Goal: Use online tool/utility: Utilize a website feature to perform a specific function

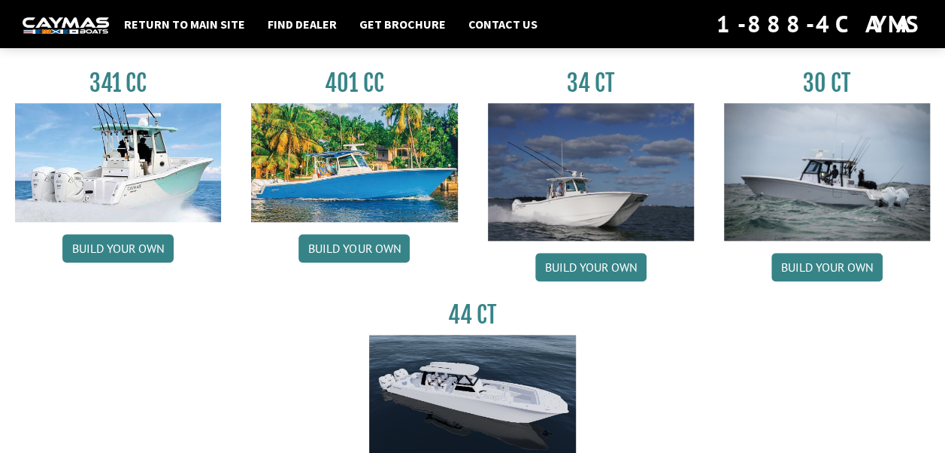
scroll to position [708, 0]
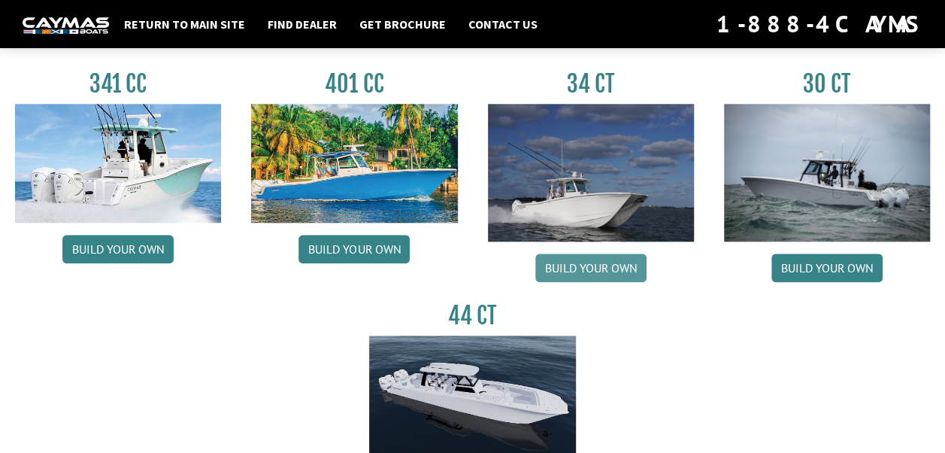
click at [598, 257] on link "Build your own" at bounding box center [590, 267] width 111 height 29
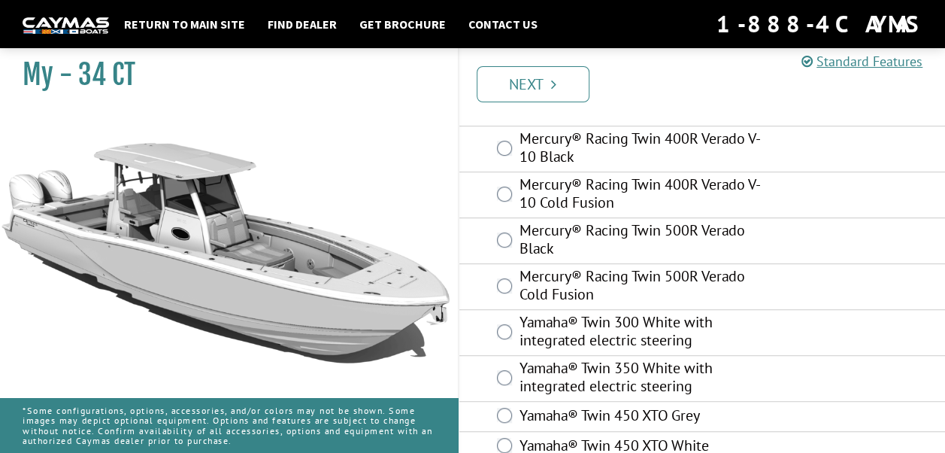
scroll to position [360, 0]
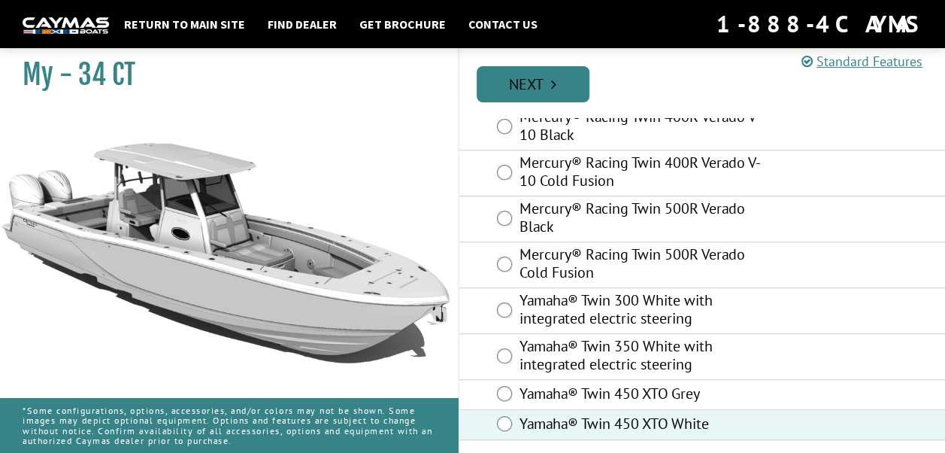
click at [540, 81] on link "Next" at bounding box center [533, 84] width 113 height 36
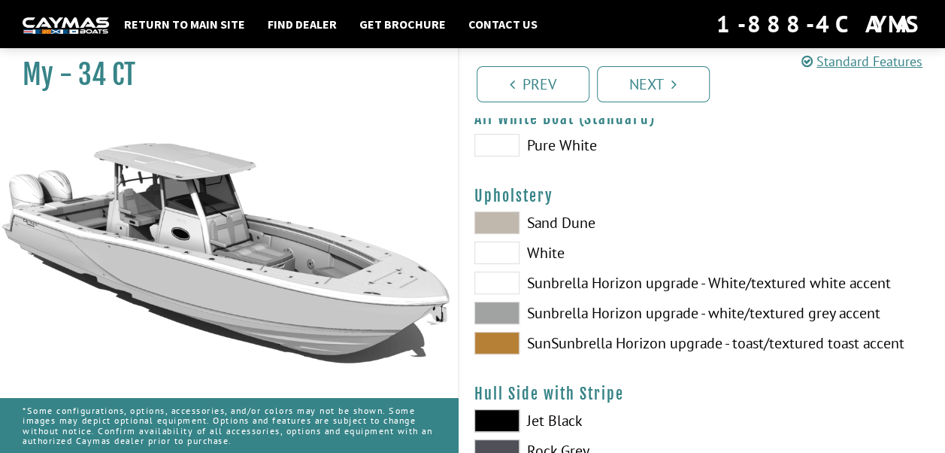
scroll to position [62, 0]
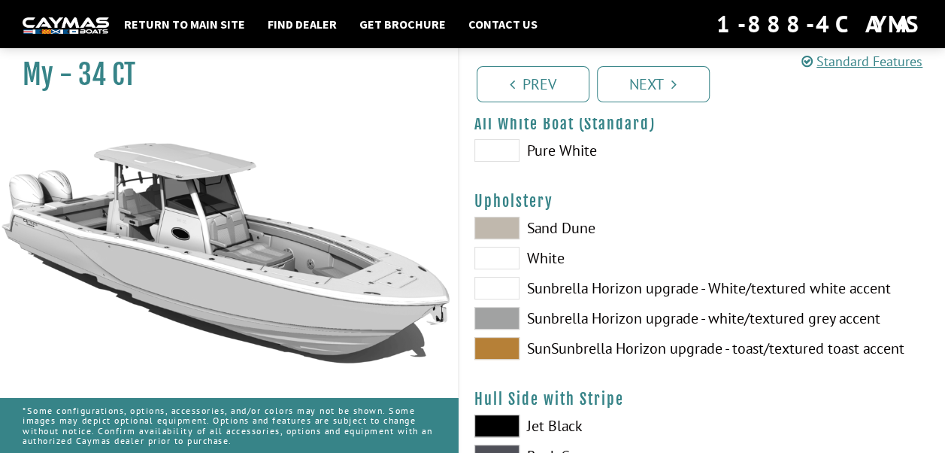
click at [507, 226] on span at bounding box center [496, 227] width 45 height 23
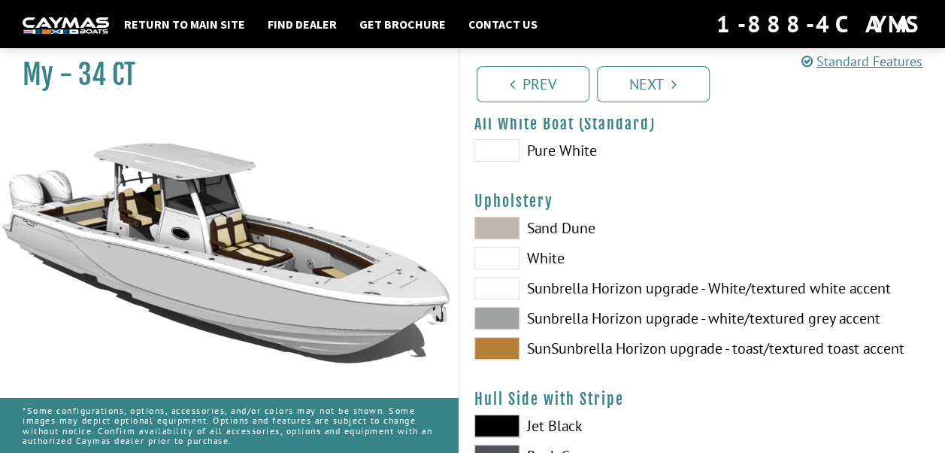
click at [504, 249] on span at bounding box center [496, 258] width 45 height 23
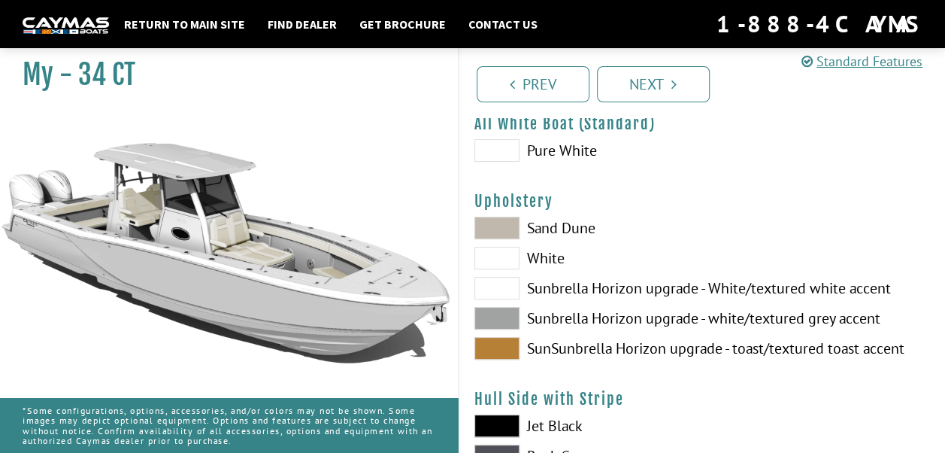
click at [498, 289] on span at bounding box center [496, 288] width 45 height 23
click at [493, 313] on span at bounding box center [496, 318] width 45 height 23
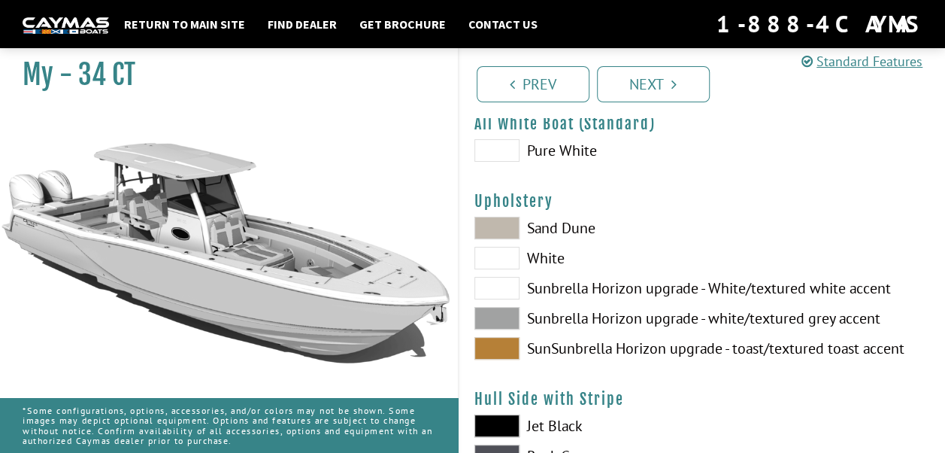
click at [494, 350] on span at bounding box center [496, 348] width 45 height 23
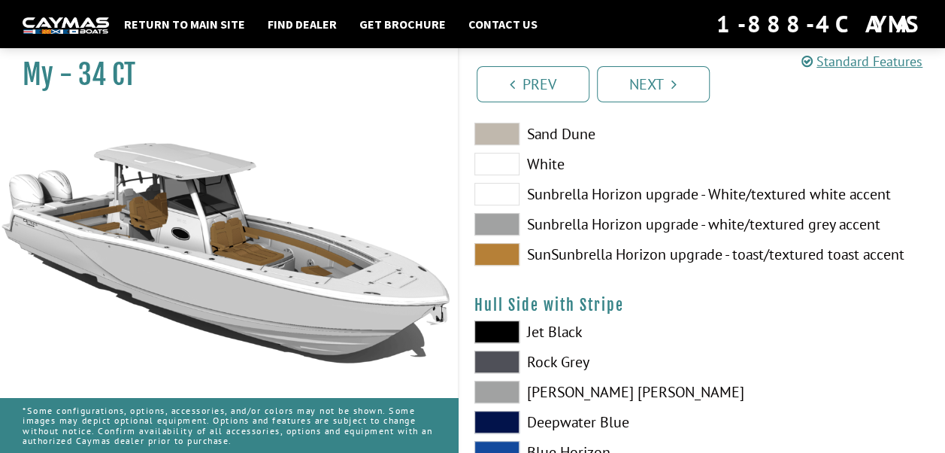
scroll to position [157, 0]
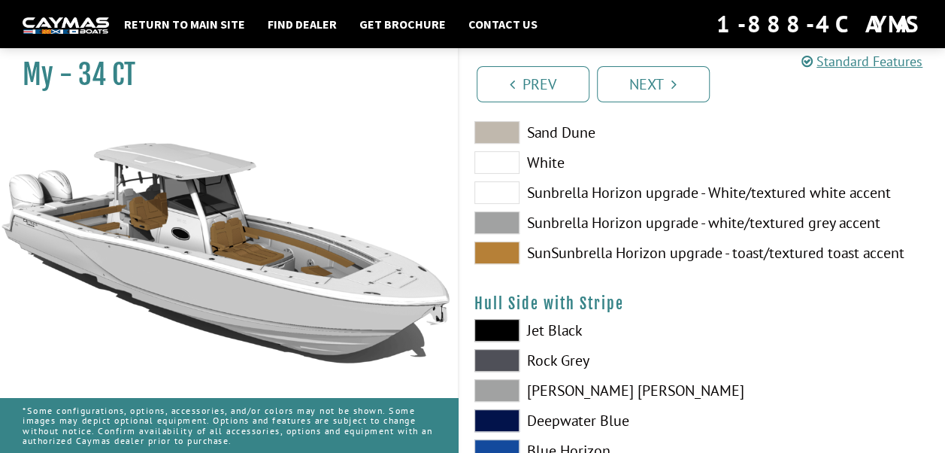
click at [500, 322] on span at bounding box center [496, 330] width 45 height 23
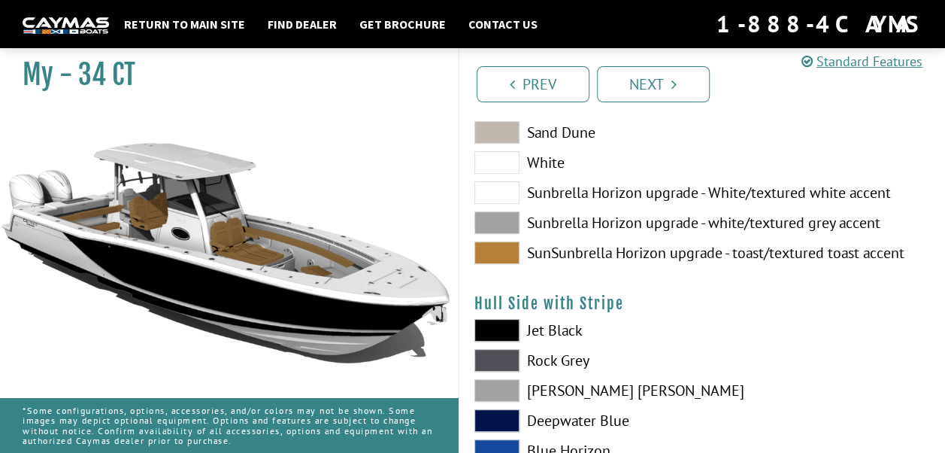
click at [500, 322] on span at bounding box center [496, 330] width 45 height 23
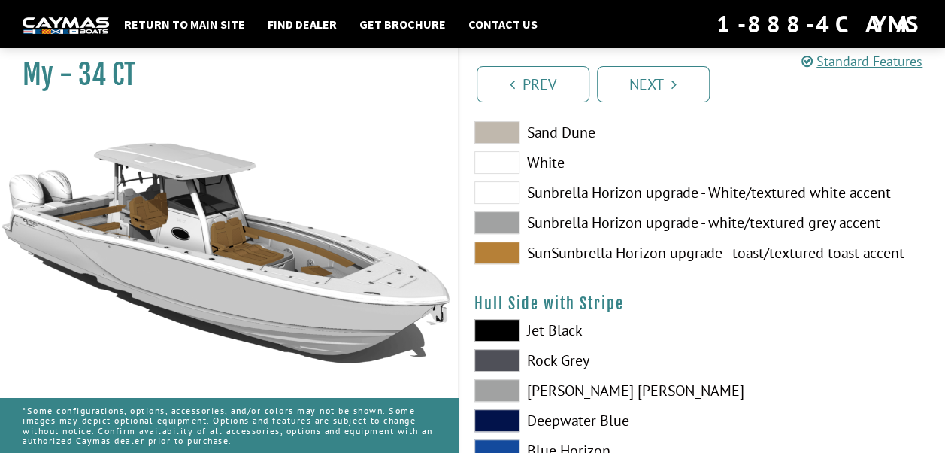
click at [487, 365] on span at bounding box center [496, 360] width 45 height 23
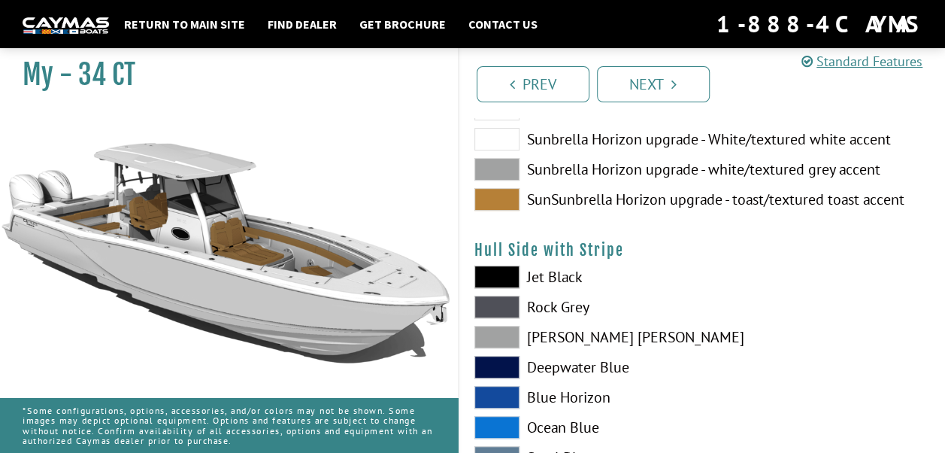
scroll to position [211, 0]
click at [502, 336] on span at bounding box center [496, 336] width 45 height 23
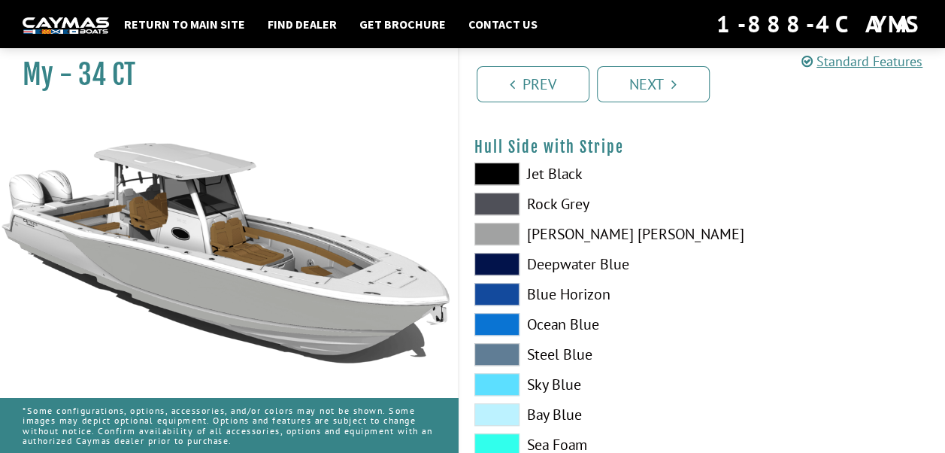
scroll to position [341, 0]
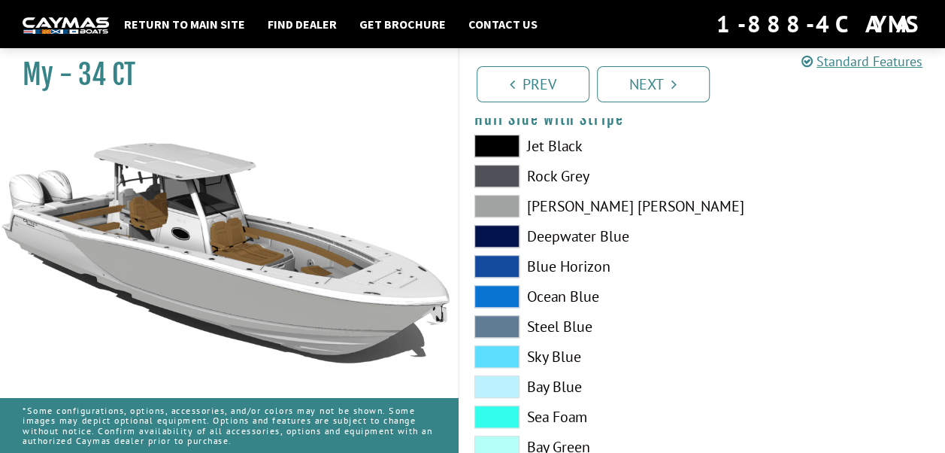
click at [501, 385] on span at bounding box center [496, 386] width 45 height 23
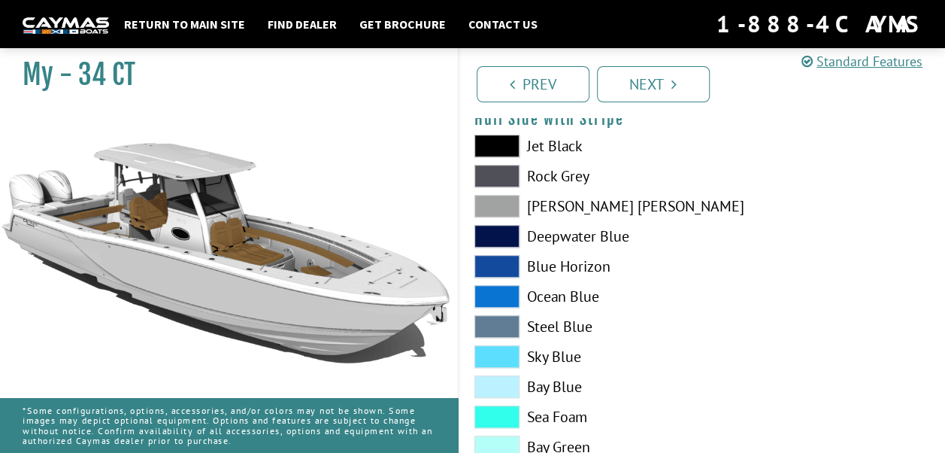
click at [501, 385] on span at bounding box center [496, 386] width 45 height 23
click at [490, 422] on span at bounding box center [496, 416] width 45 height 23
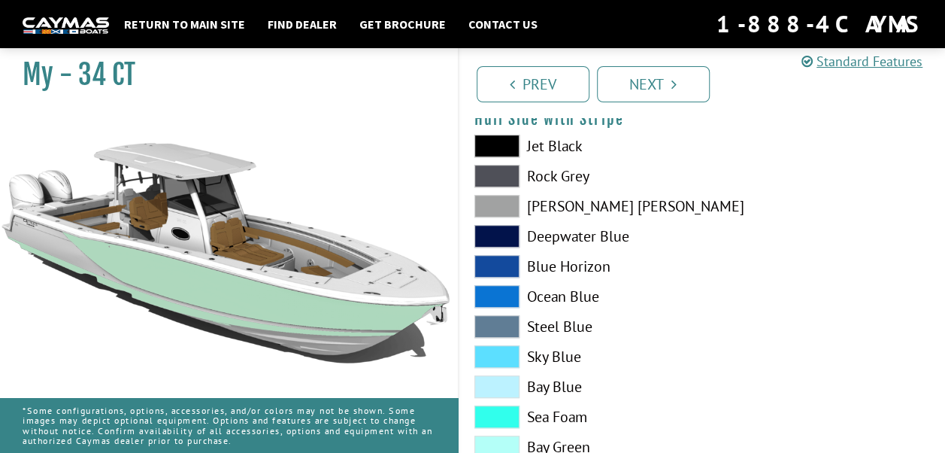
click at [514, 207] on span at bounding box center [496, 206] width 45 height 23
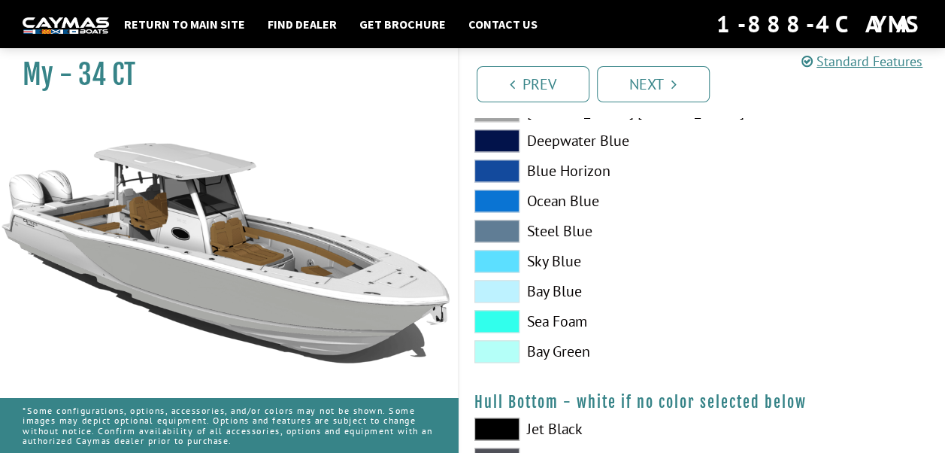
scroll to position [964, 0]
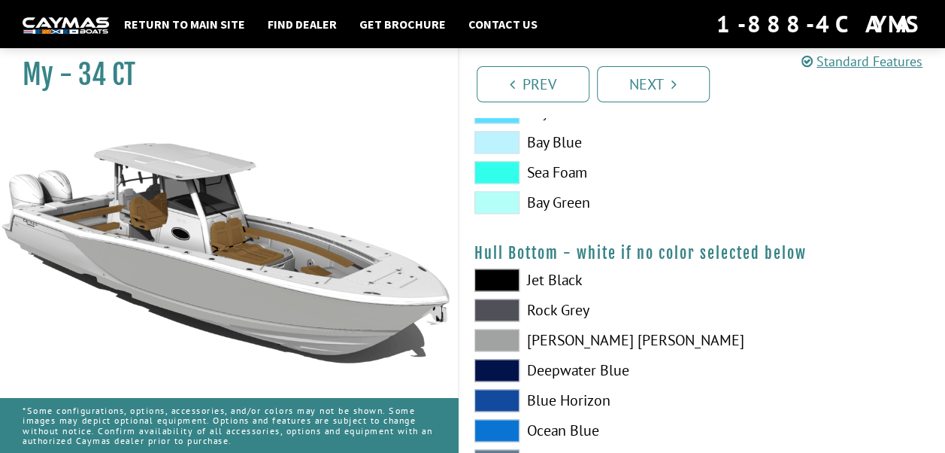
click at [499, 329] on span at bounding box center [496, 340] width 45 height 23
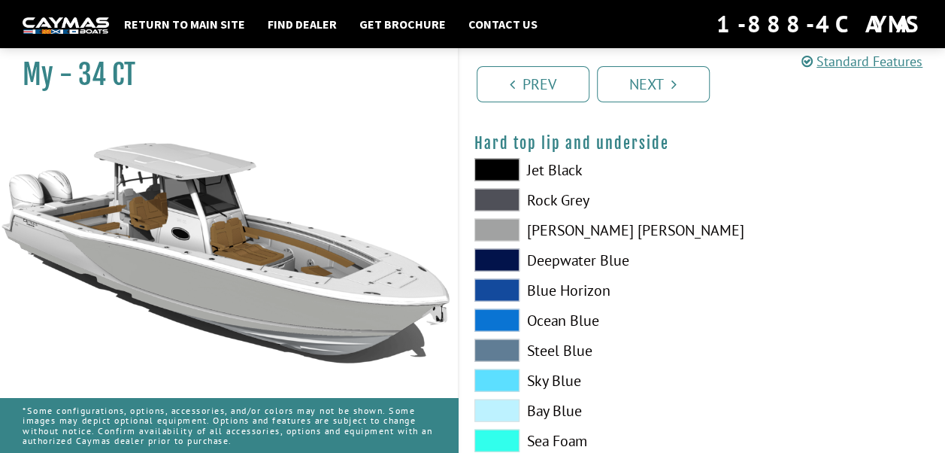
scroll to position [1442, 0]
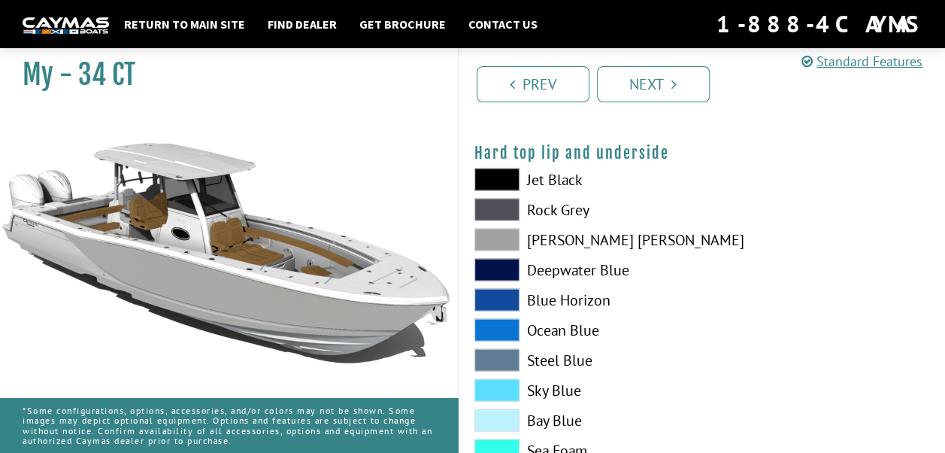
click at [510, 204] on span at bounding box center [496, 209] width 45 height 23
click at [494, 241] on span at bounding box center [496, 240] width 45 height 23
click at [487, 272] on span at bounding box center [496, 270] width 45 height 23
click at [492, 290] on span at bounding box center [496, 300] width 45 height 23
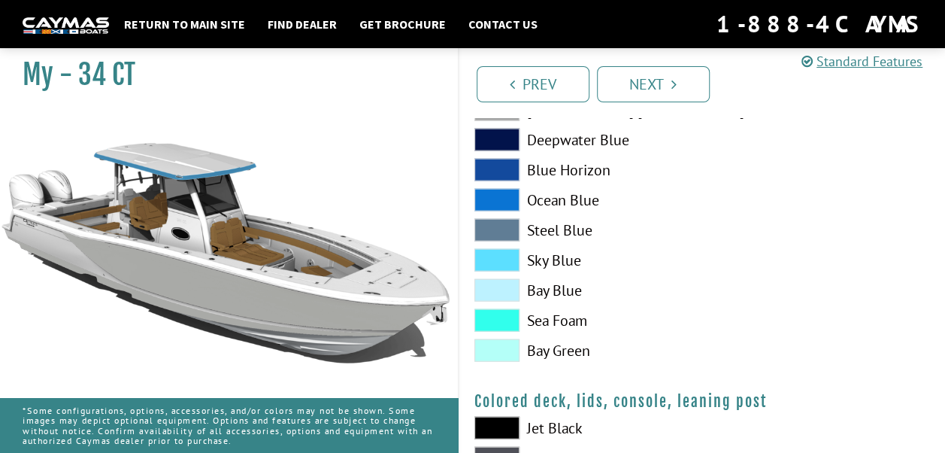
scroll to position [1701, 0]
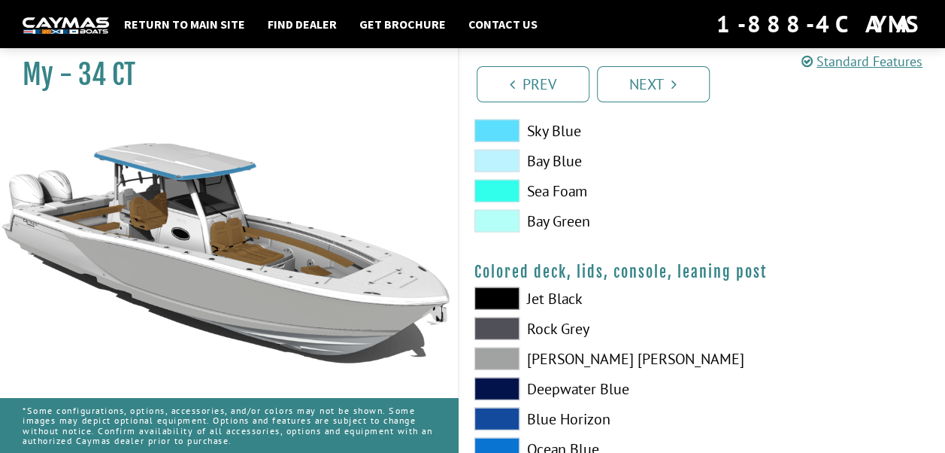
click at [507, 305] on span at bounding box center [496, 298] width 45 height 23
click at [509, 288] on span at bounding box center [496, 298] width 45 height 23
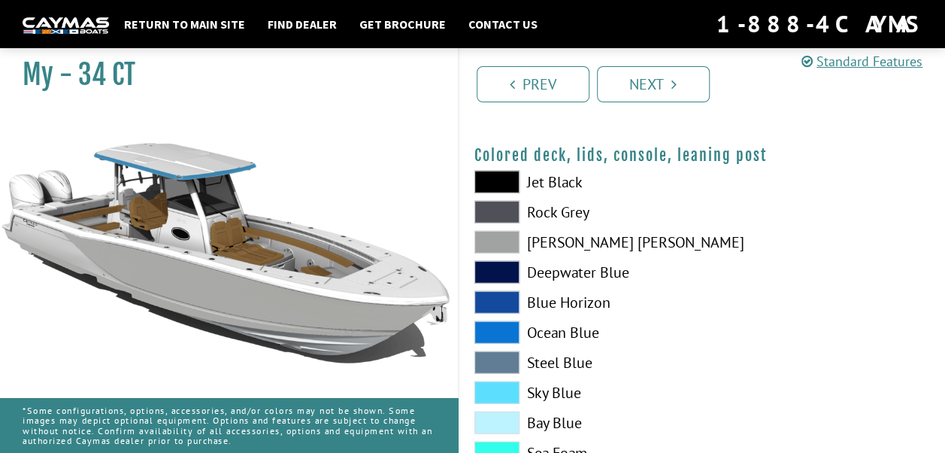
scroll to position [1900, 0]
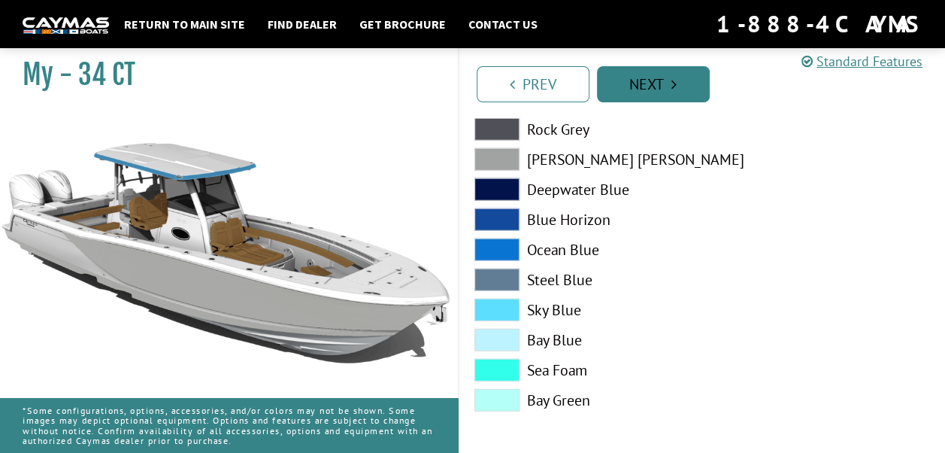
click at [661, 89] on link "Next" at bounding box center [653, 84] width 113 height 36
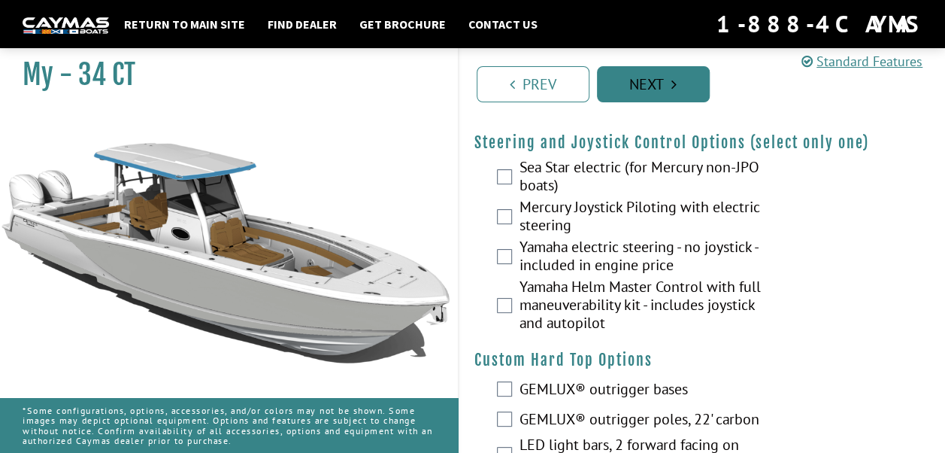
scroll to position [0, 0]
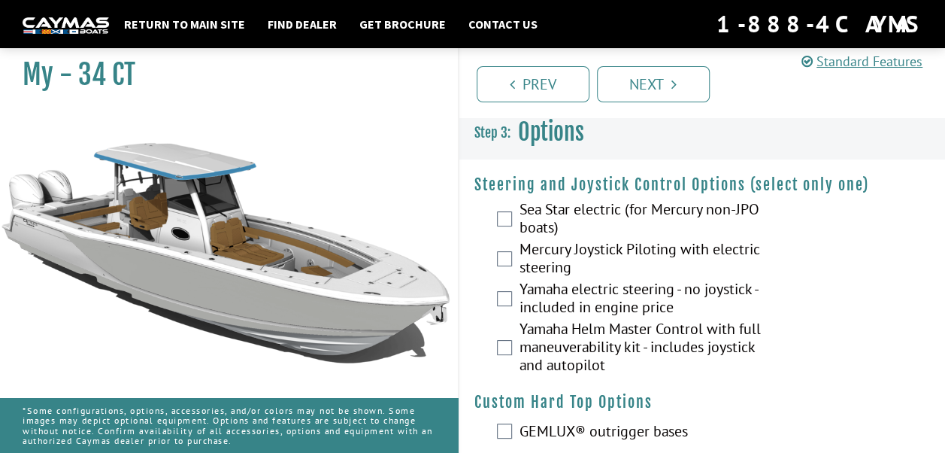
click at [512, 352] on div "Yamaha Helm Master Control with full maneuverability kit - includes joystick an…" at bounding box center [702, 348] width 486 height 58
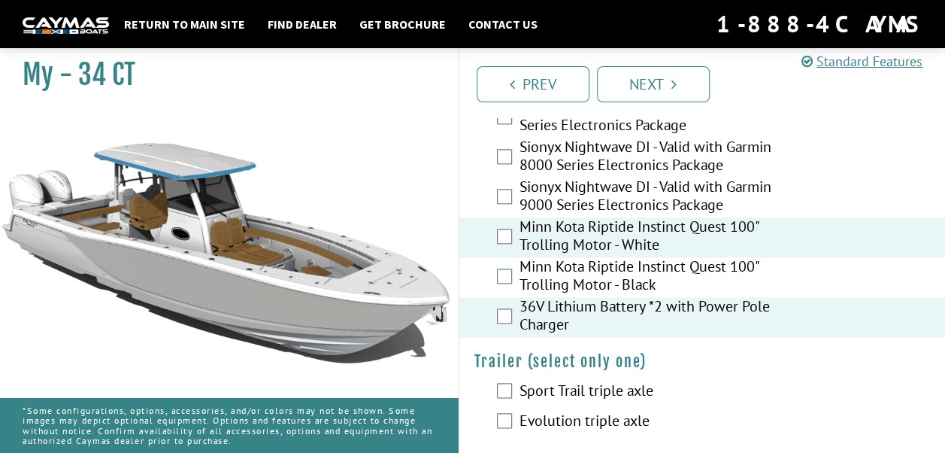
scroll to position [3680, 0]
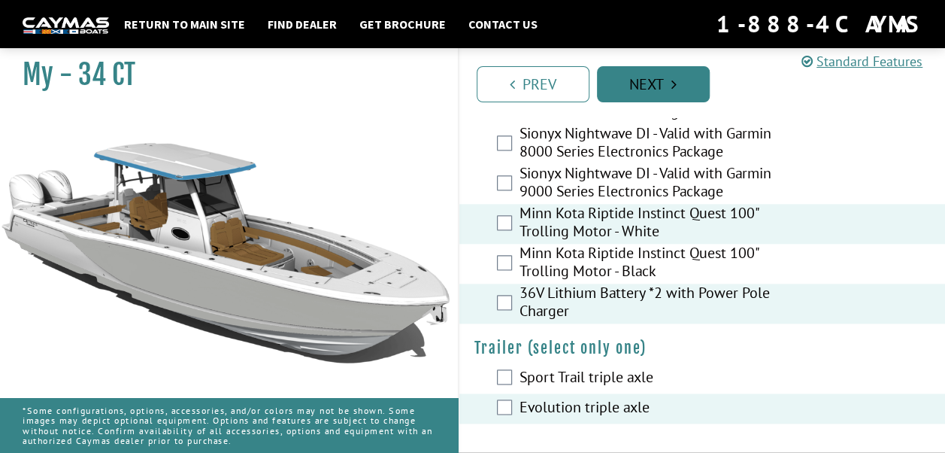
click at [676, 99] on link "Next" at bounding box center [653, 84] width 113 height 36
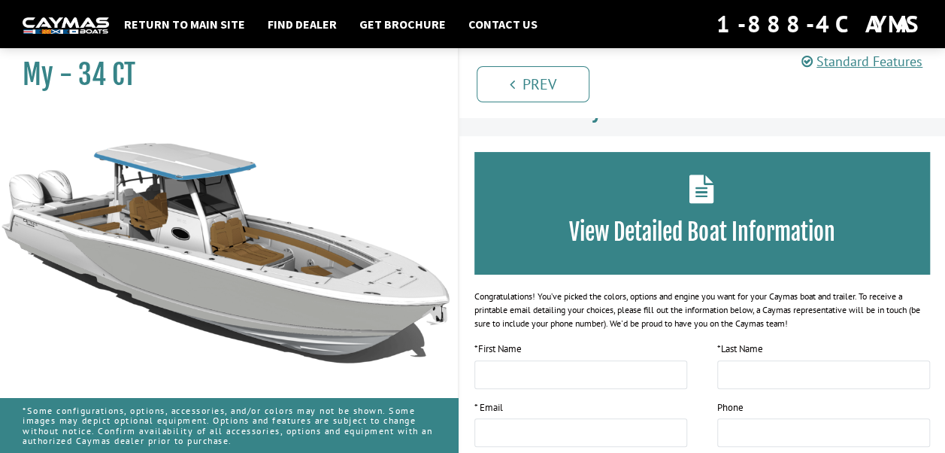
scroll to position [0, 0]
